Goal: Answer question/provide support

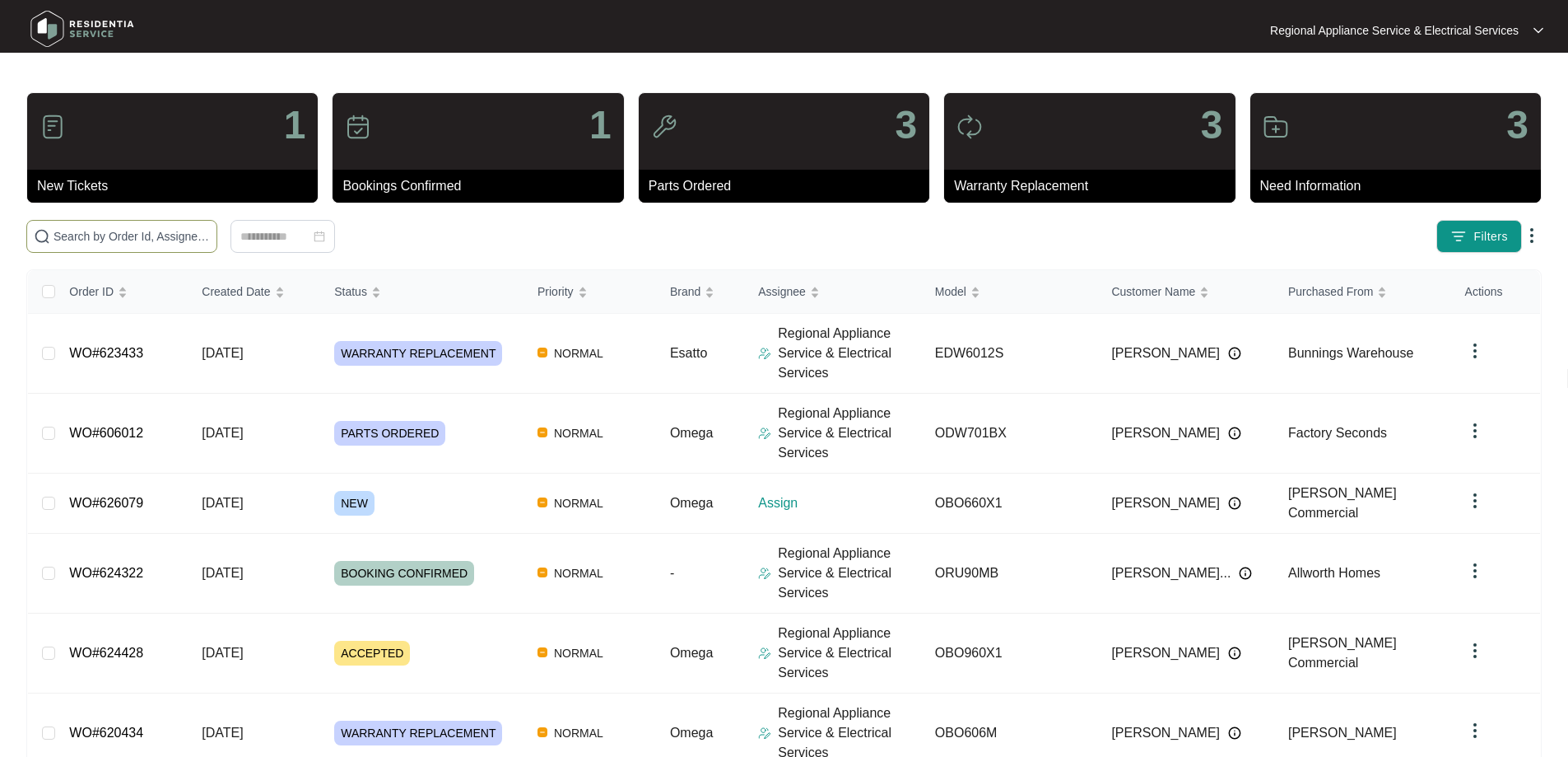
click at [102, 234] on input "text" at bounding box center [131, 236] width 156 height 18
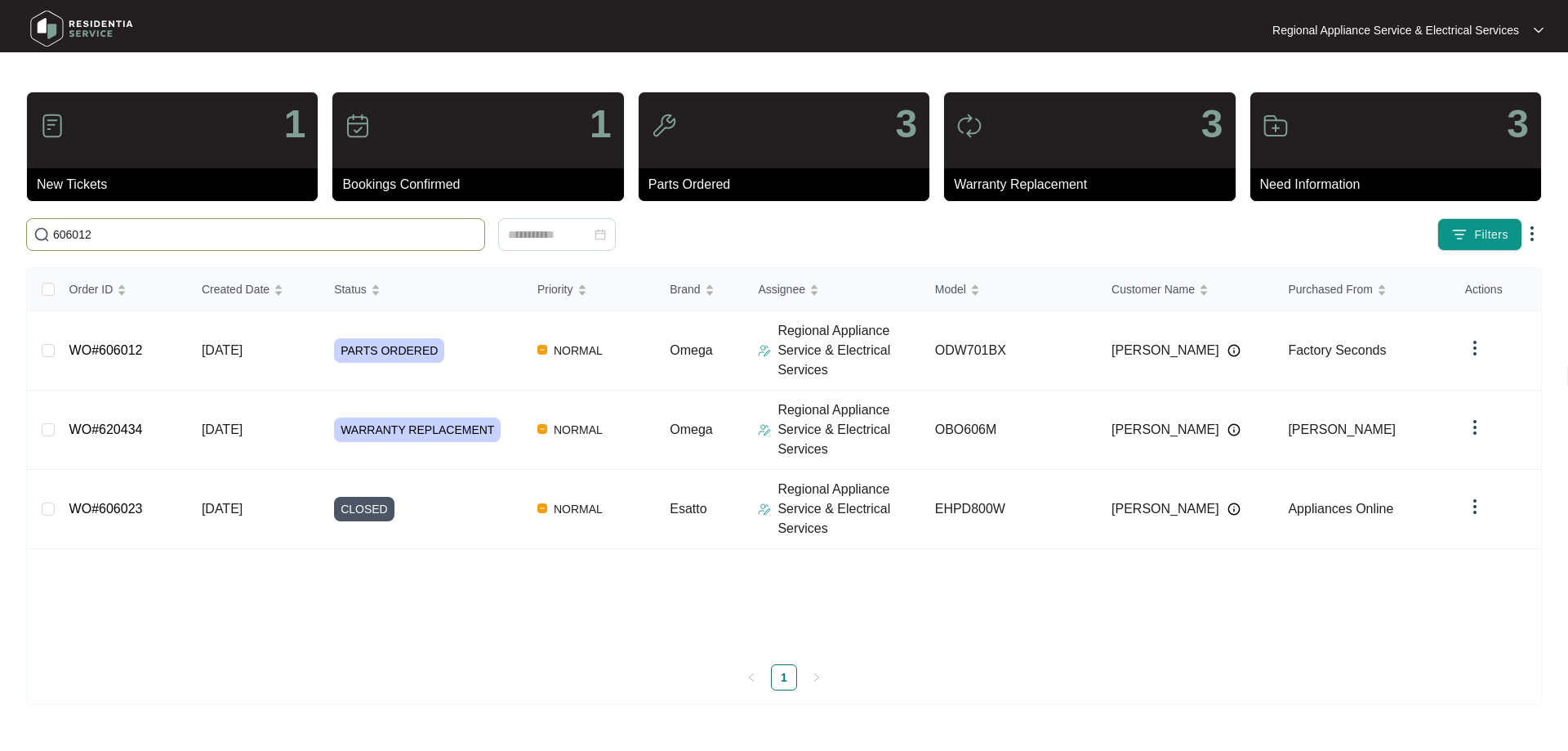
type input "606012"
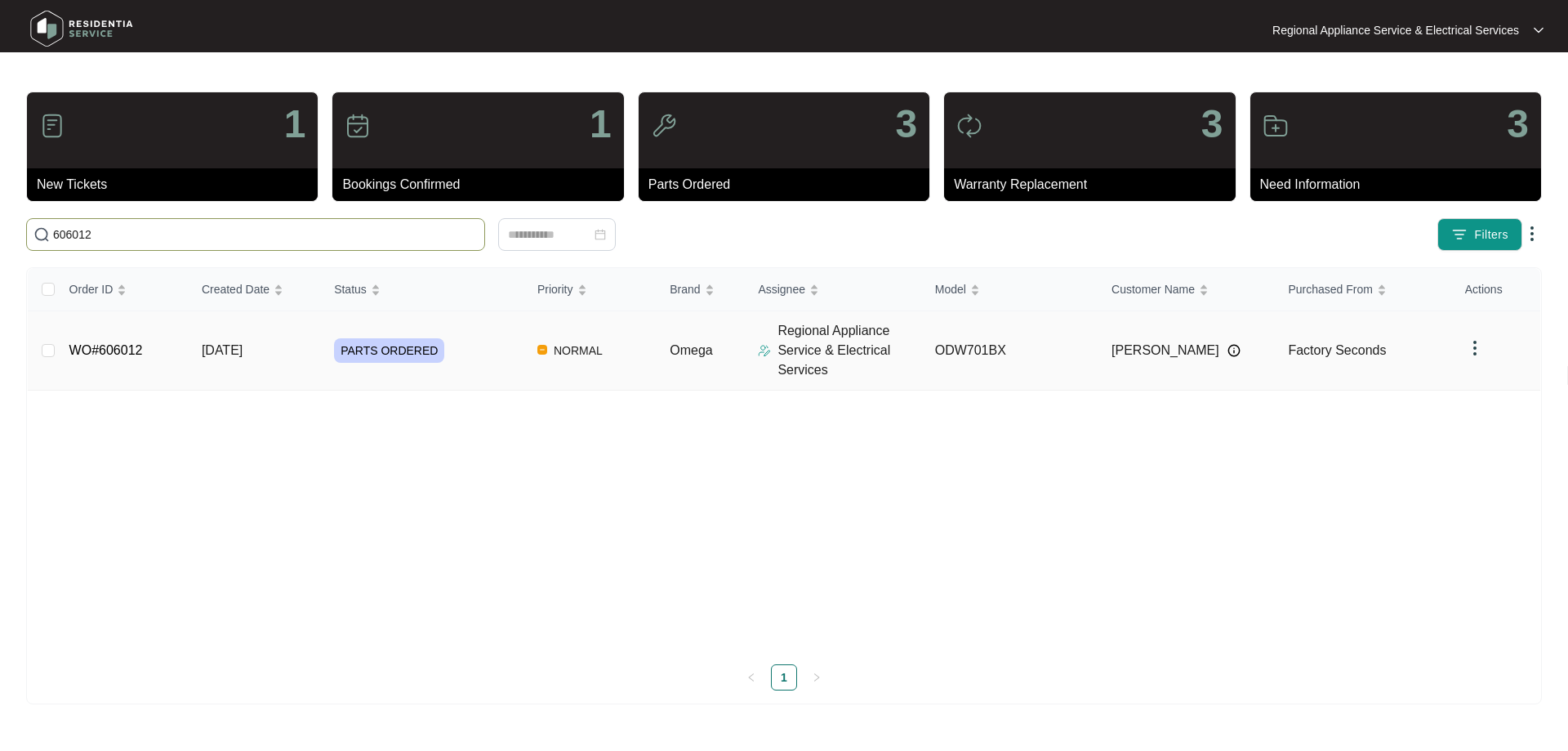
click at [119, 350] on link "WO#606012" at bounding box center [106, 350] width 73 height 14
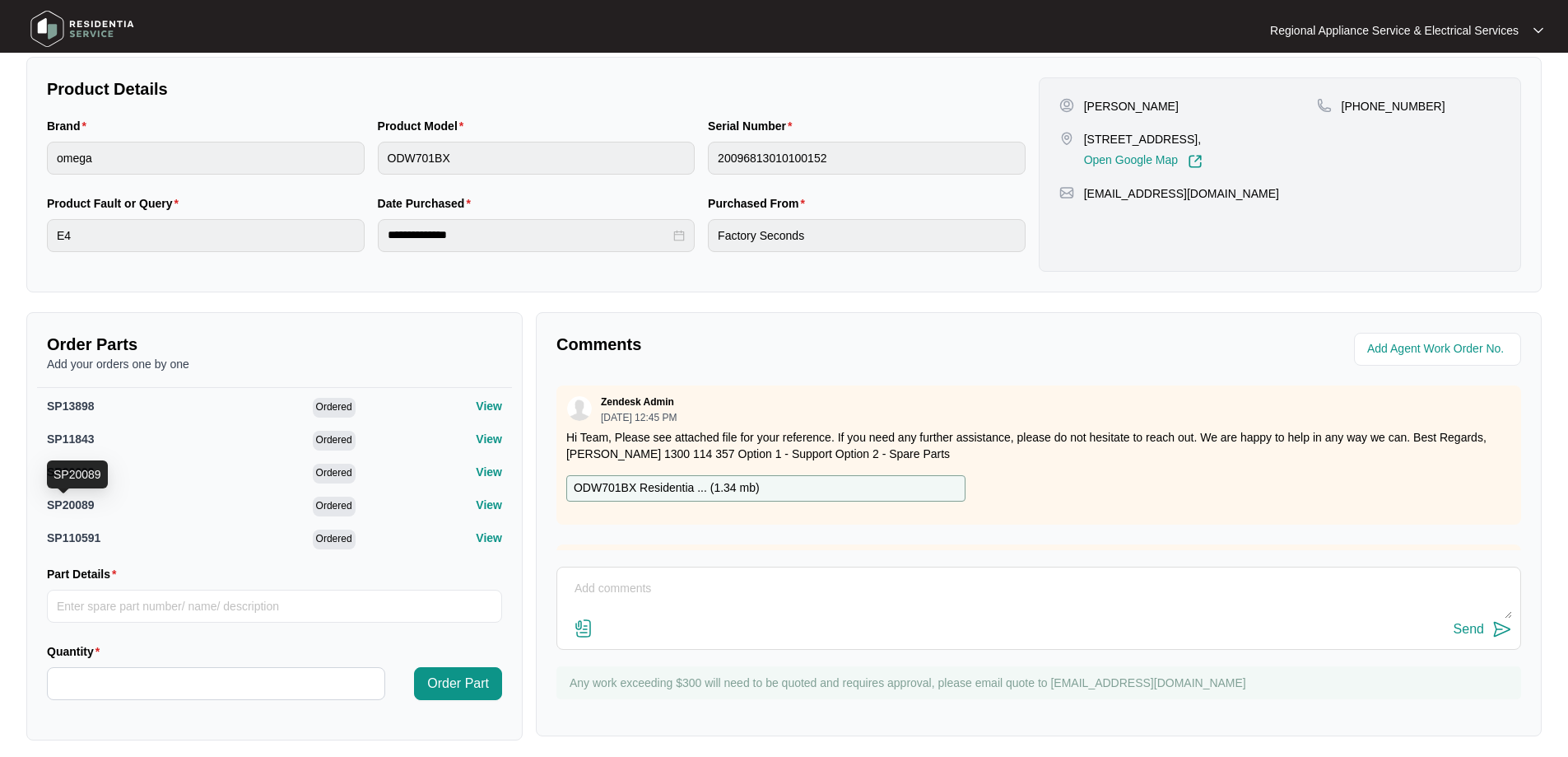
click at [68, 508] on span "SP20089" at bounding box center [70, 505] width 47 height 13
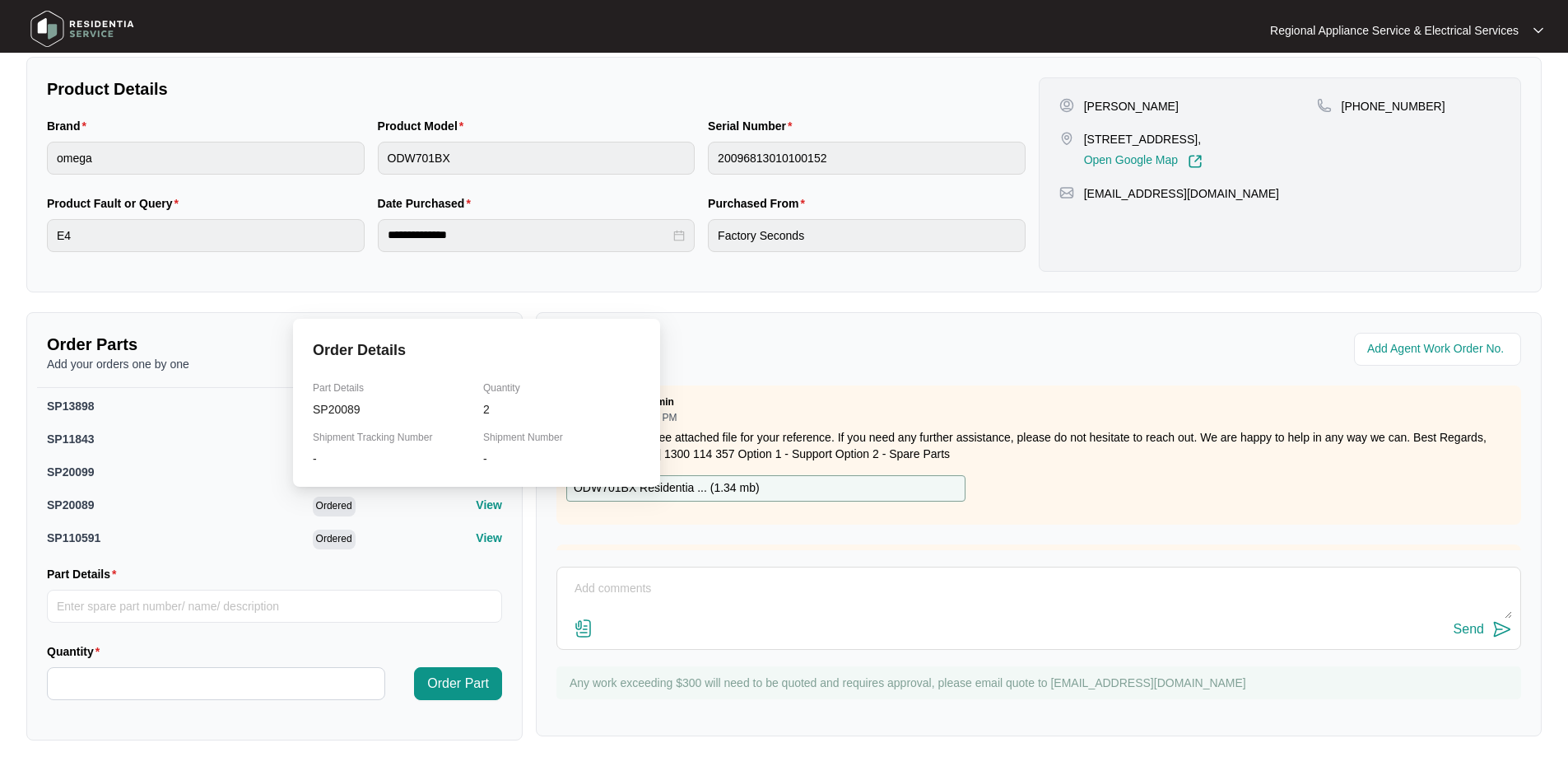
click at [478, 509] on p "View" at bounding box center [489, 504] width 27 height 16
click at [384, 438] on p "Shipment Tracking Number" at bounding box center [392, 437] width 157 height 13
click at [511, 439] on p "Shipment Number" at bounding box center [562, 437] width 157 height 13
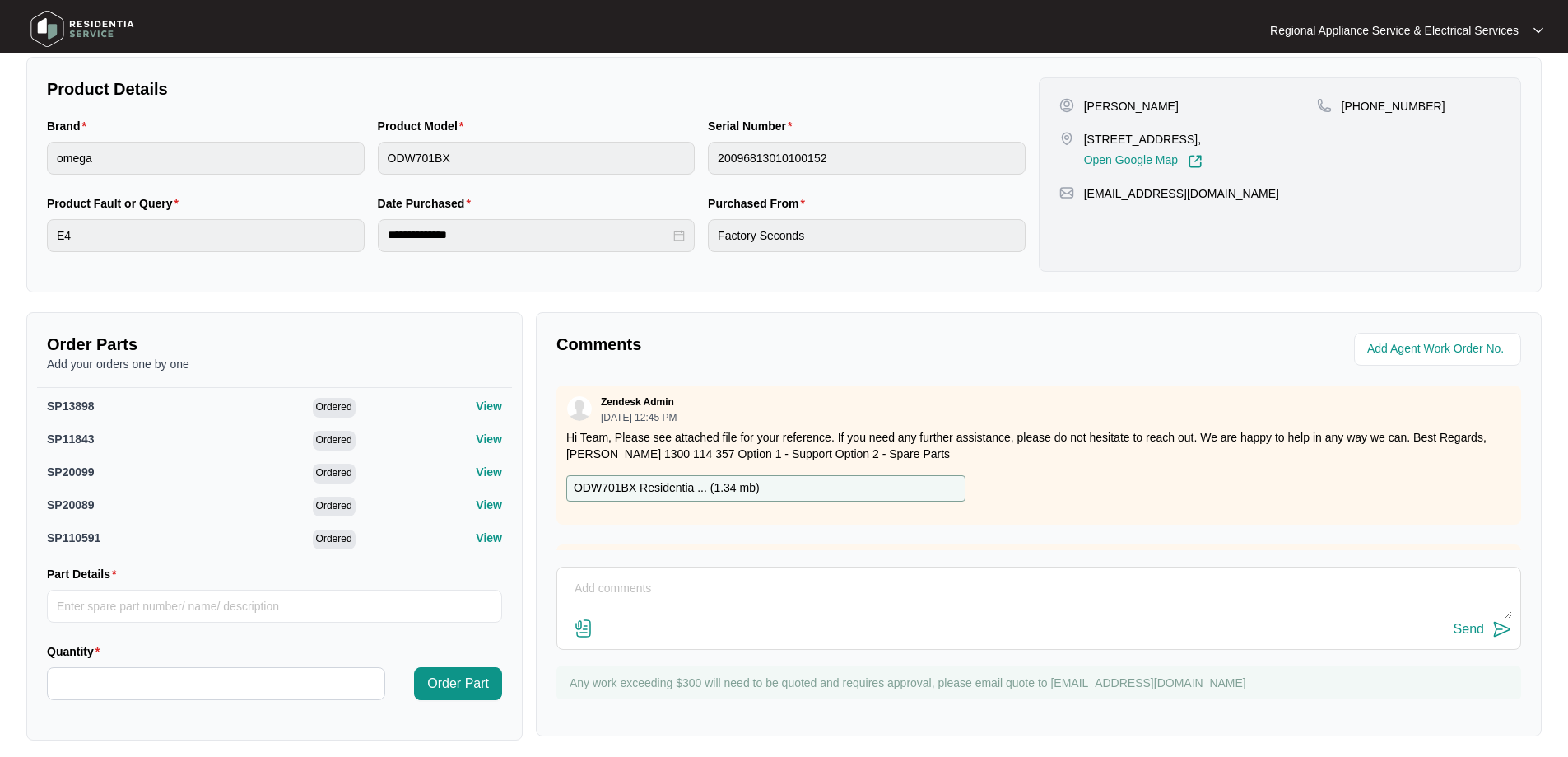
scroll to position [340, 0]
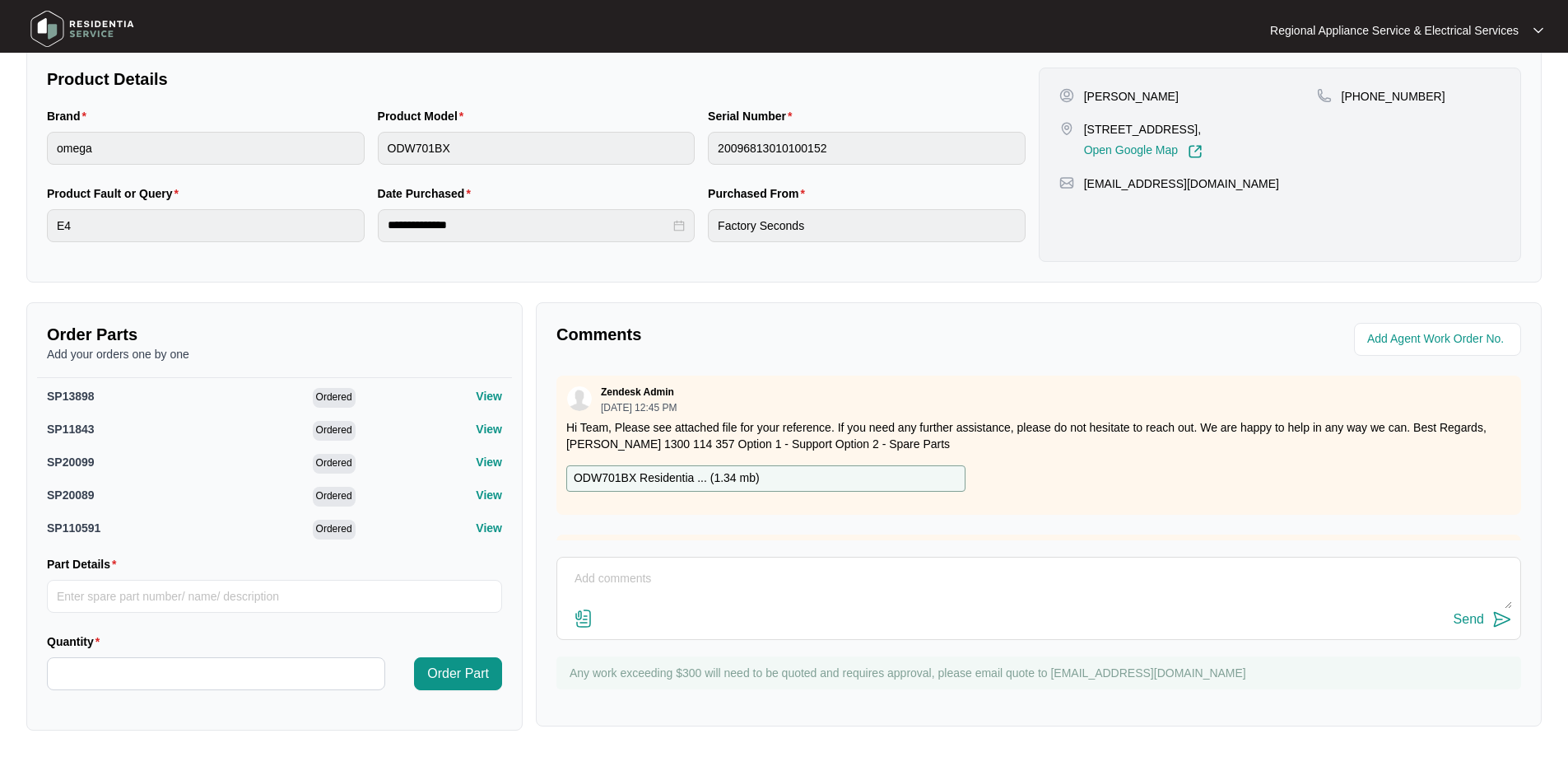
click at [579, 578] on textarea at bounding box center [1038, 586] width 946 height 43
type textarea "h"
type textarea "Hi we are still waiting on part SP20089 x 2 Have they been sent yet ? we can't …"
click at [1467, 622] on div "Send" at bounding box center [1468, 619] width 30 height 15
